Goal: Task Accomplishment & Management: Manage account settings

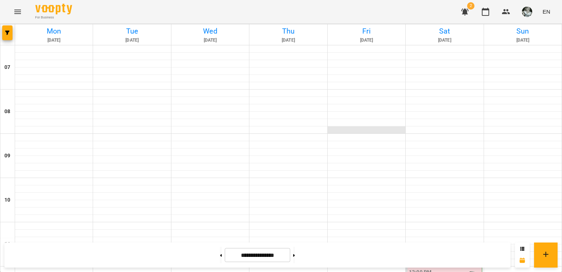
scroll to position [372, 0]
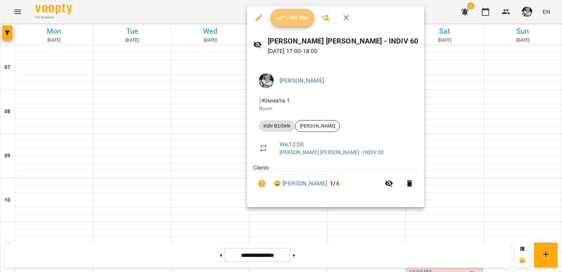
click at [290, 18] on span "Confirm" at bounding box center [293, 17] width 32 height 9
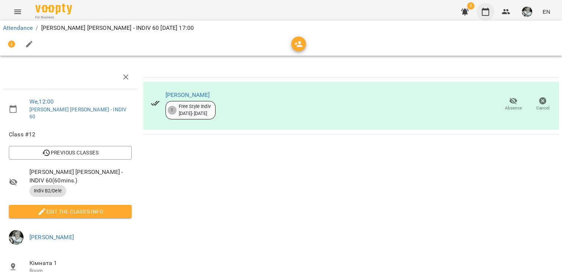
click at [485, 12] on icon "button" at bounding box center [485, 11] width 9 height 9
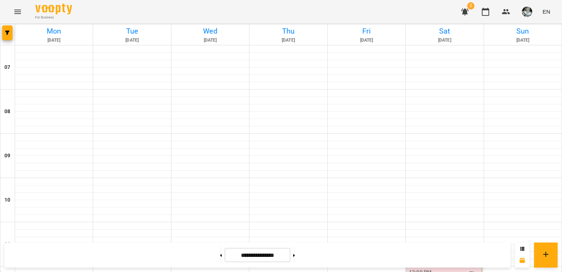
scroll to position [343, 0]
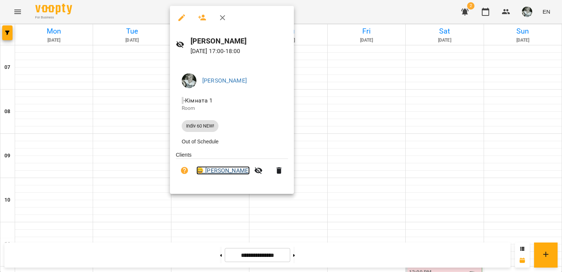
click at [238, 172] on link "😀 [PERSON_NAME]" at bounding box center [222, 170] width 53 height 9
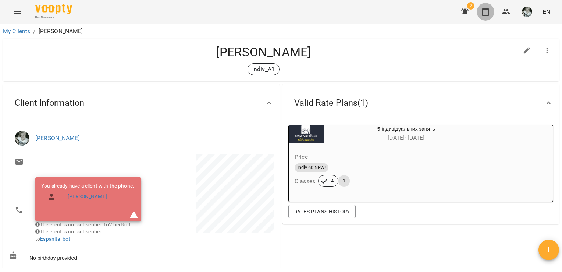
click at [486, 13] on icon "button" at bounding box center [485, 11] width 9 height 9
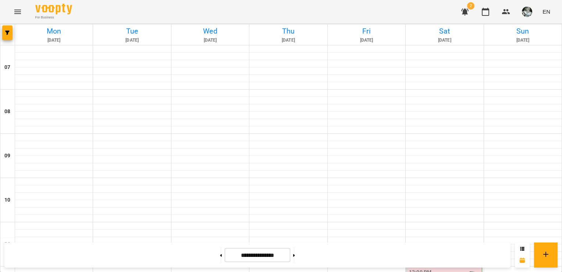
scroll to position [386, 0]
